Goal: Navigation & Orientation: Find specific page/section

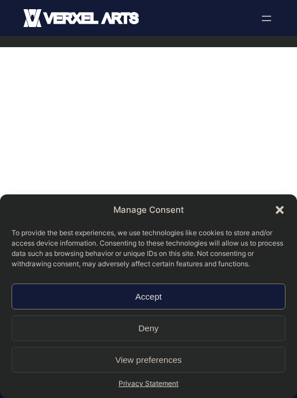
scroll to position [46, 0]
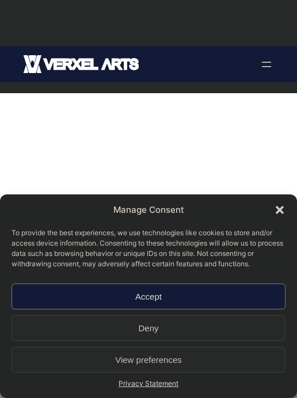
scroll to position [46, 0]
